Goal: Navigation & Orientation: Find specific page/section

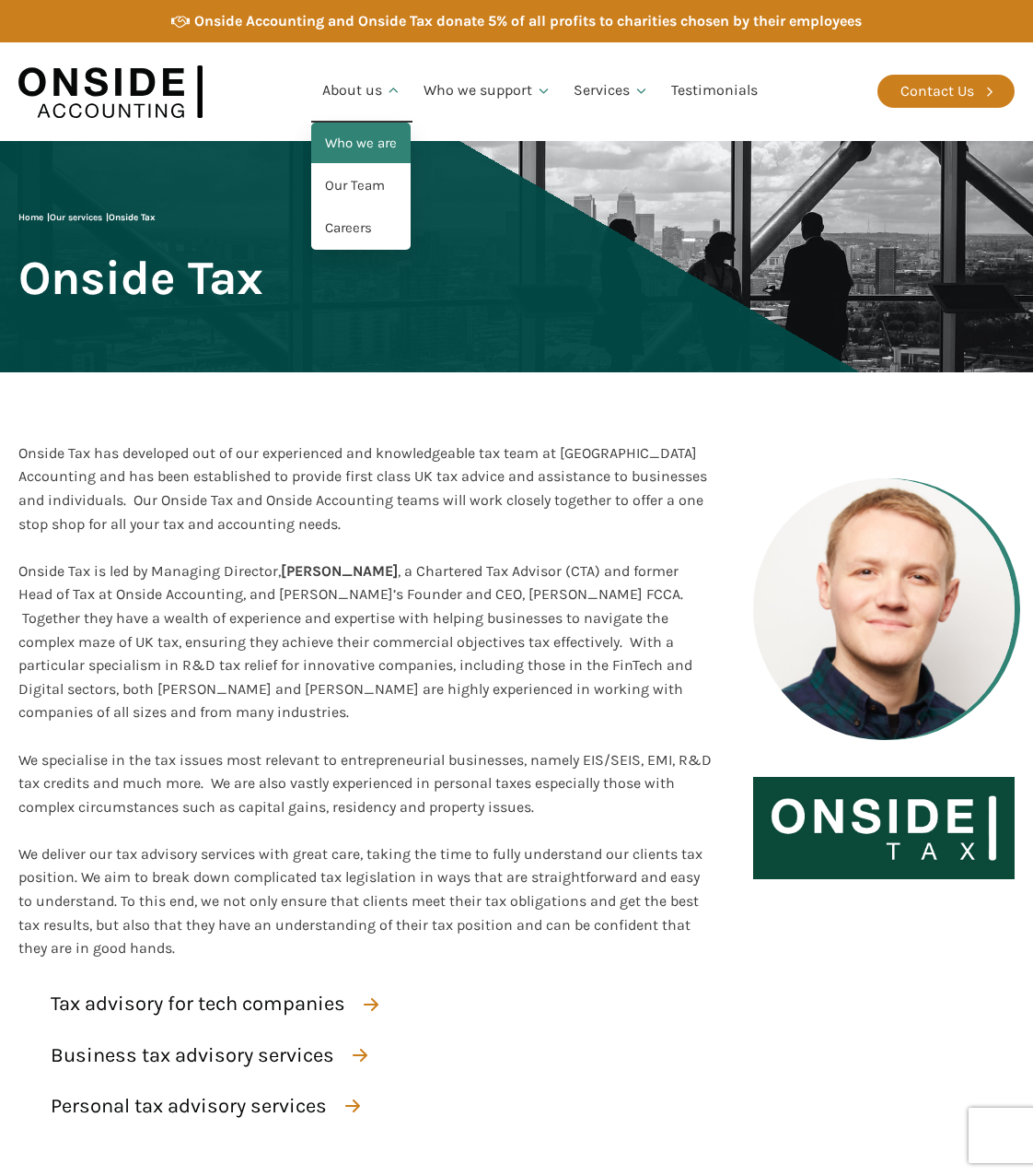
click at [353, 139] on link "Who we are" at bounding box center [361, 144] width 100 height 42
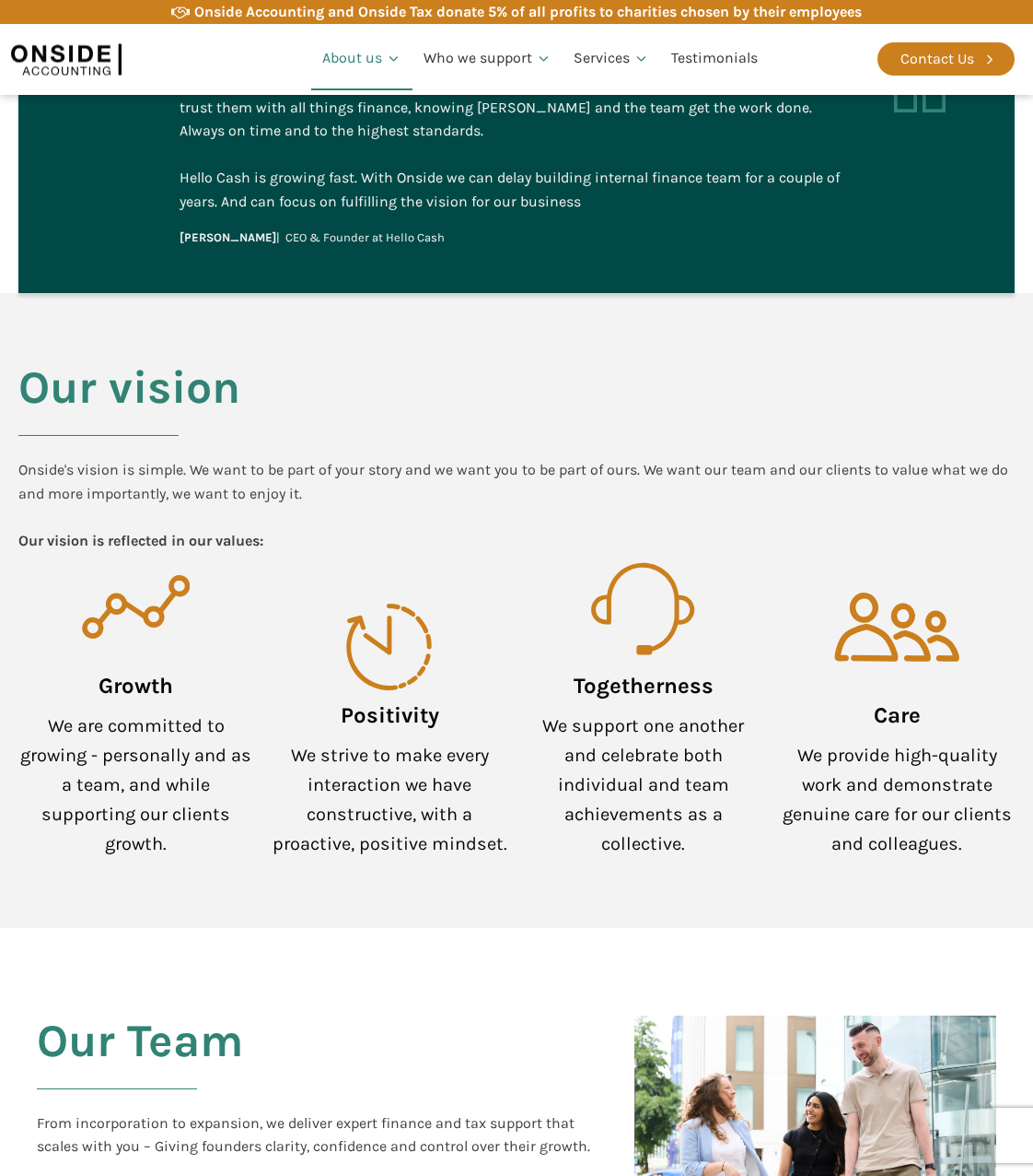
scroll to position [1521, 0]
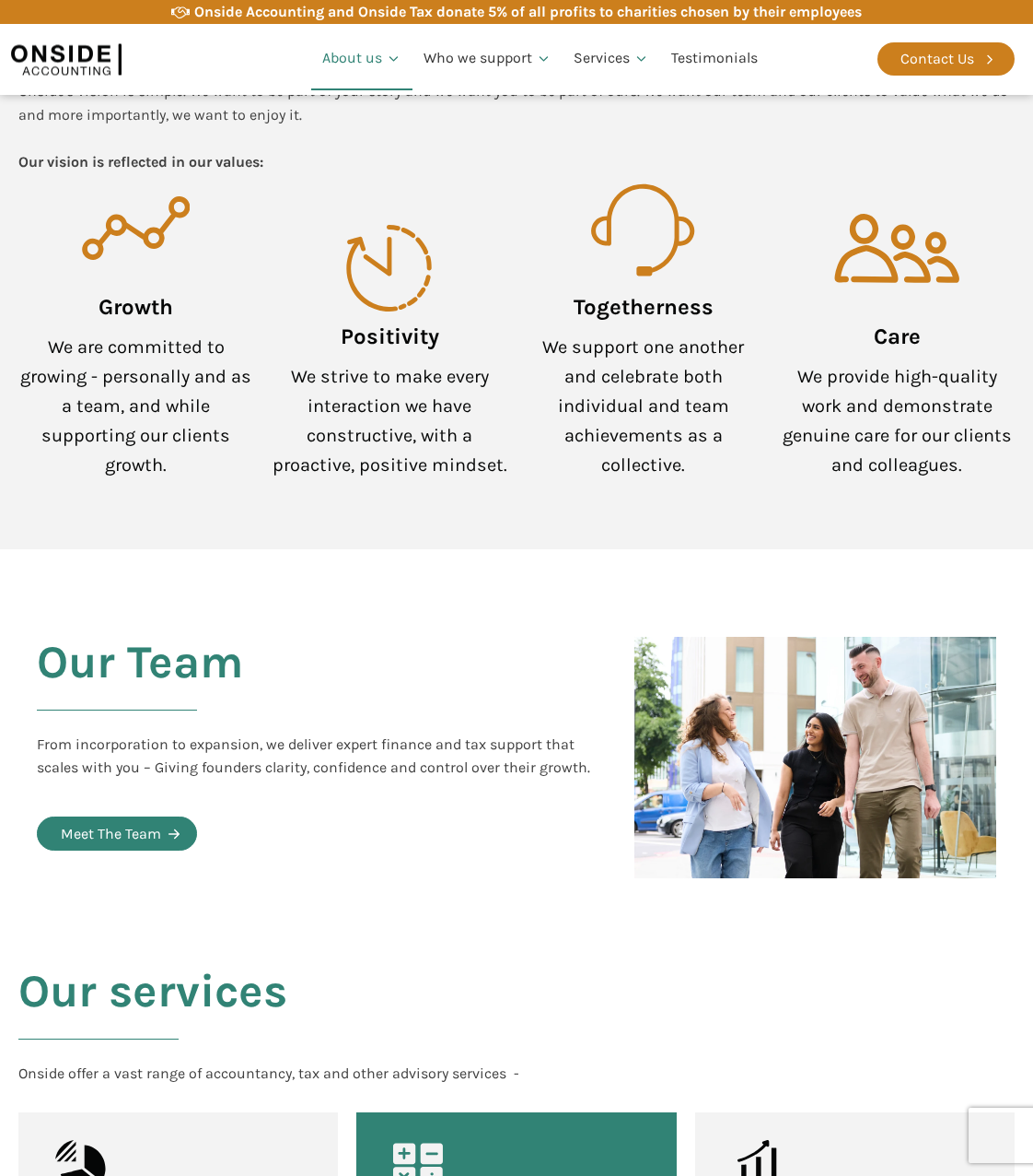
click at [128, 822] on div "Meet The Team" at bounding box center [110, 833] width 101 height 24
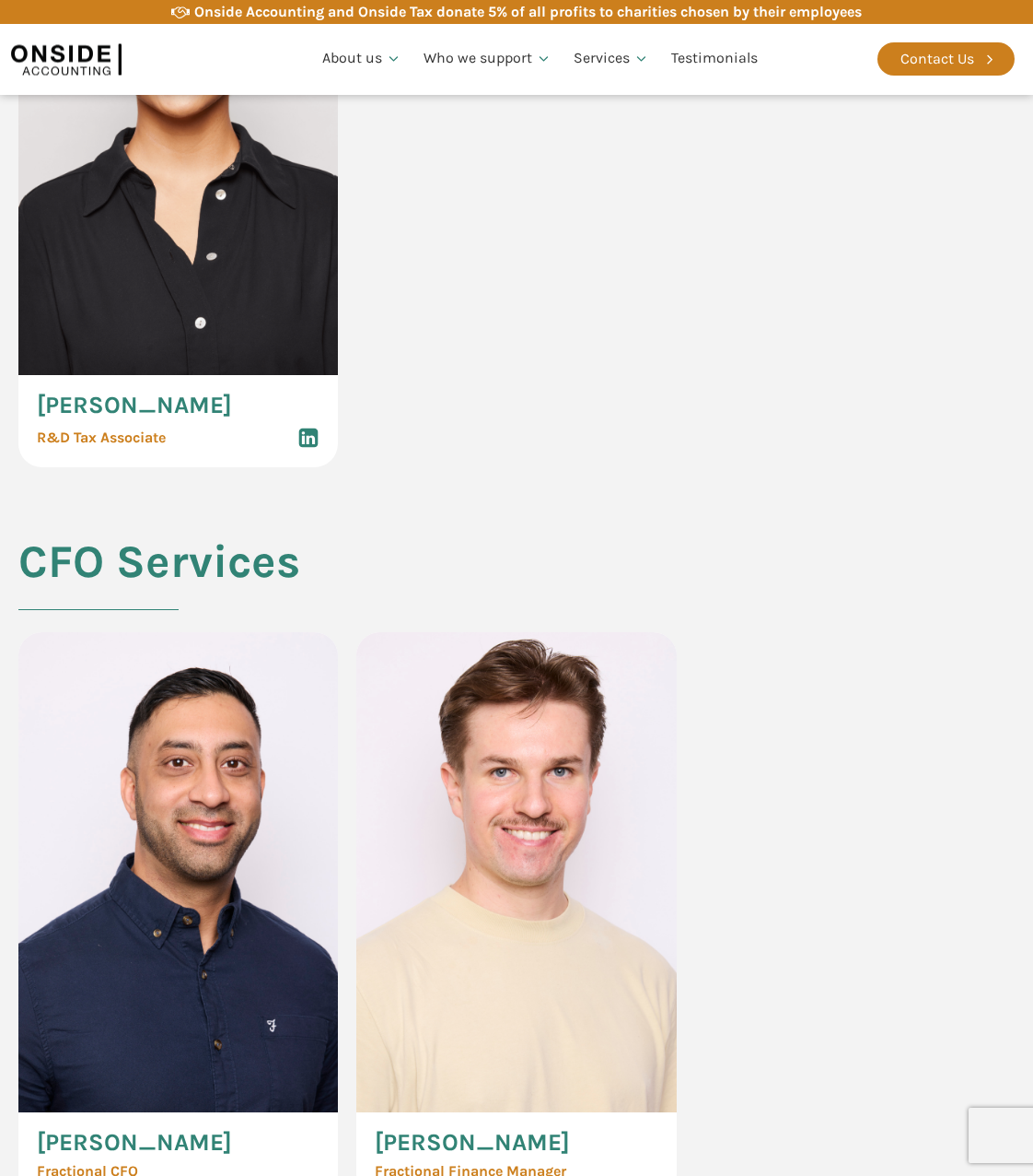
scroll to position [8292, 0]
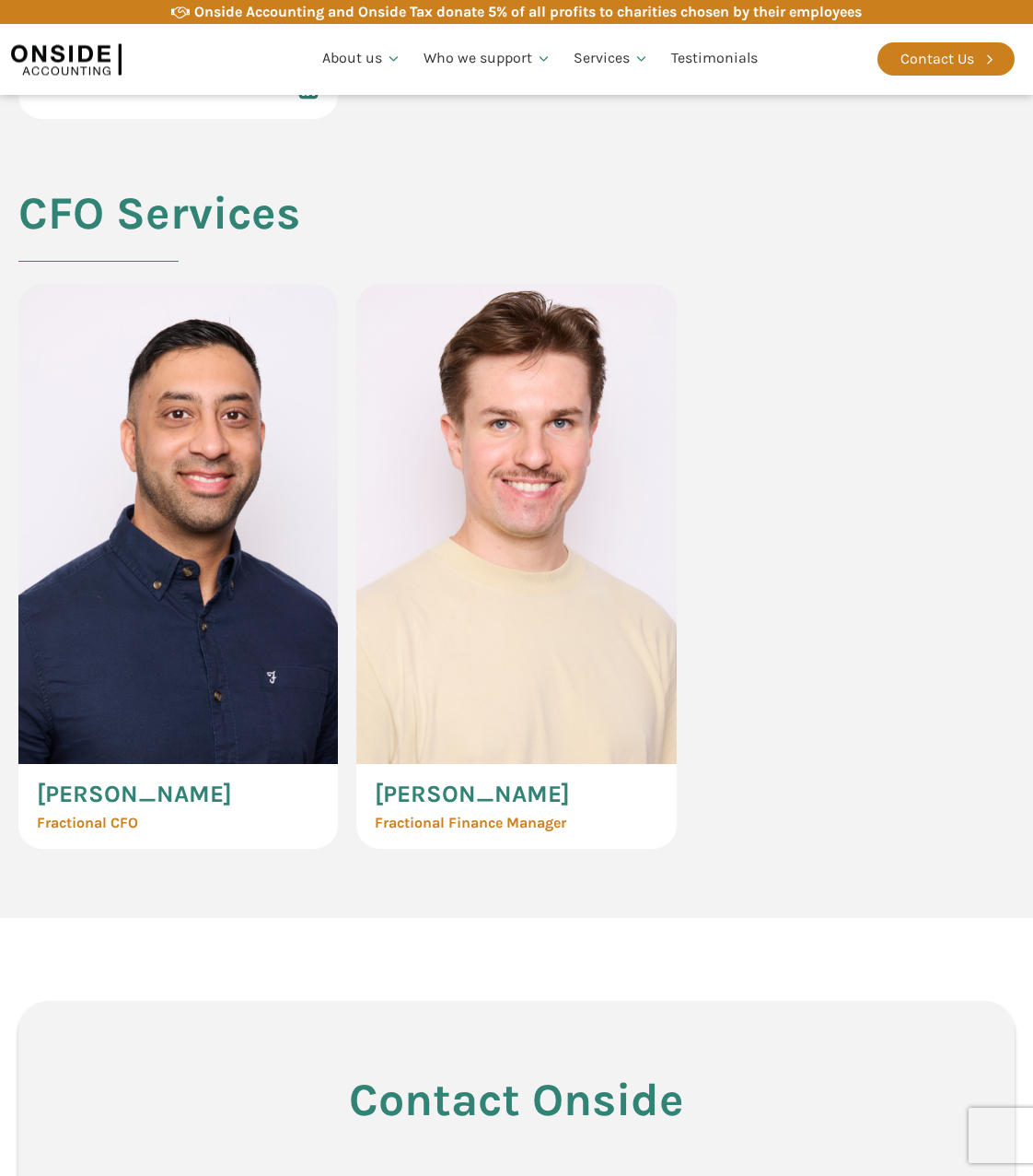
click at [119, 693] on img at bounding box center [178, 523] width 320 height 480
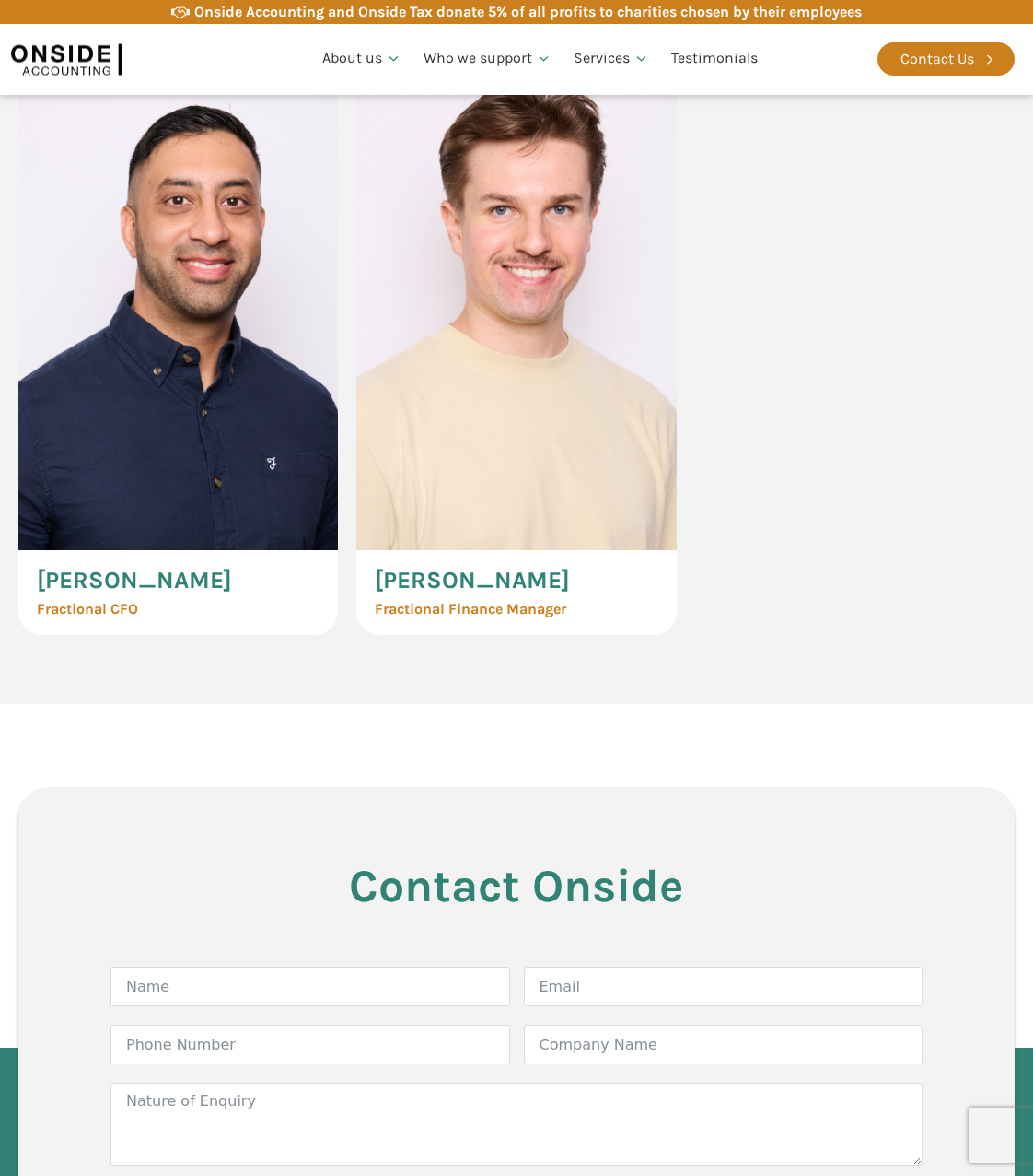
scroll to position [8753, 0]
